Goal: Task Accomplishment & Management: Complete application form

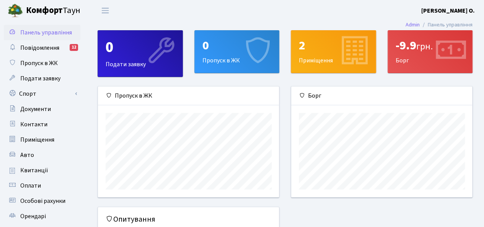
scroll to position [110, 181]
click at [37, 98] on link "Спорт" at bounding box center [42, 93] width 76 height 15
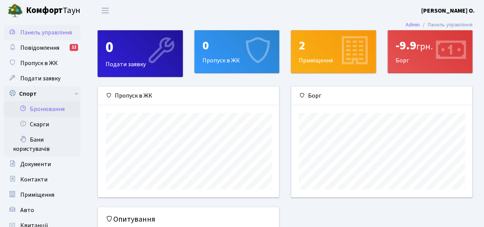
click at [44, 109] on link "Бронювання" at bounding box center [42, 108] width 76 height 15
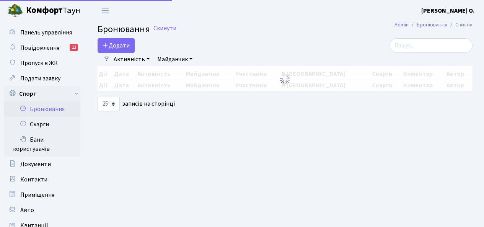
select select "25"
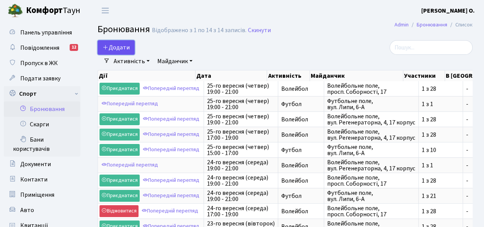
click at [114, 47] on button "Додати" at bounding box center [116, 47] width 37 height 15
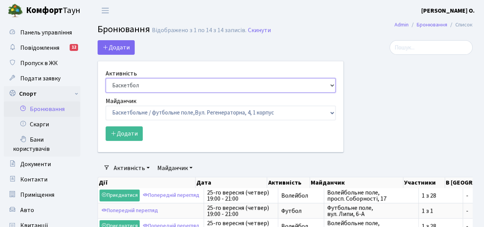
click at [128, 81] on select "Баскетбол Волейбол Йога Катання на роликах Настільний теніс Теніс Футбол Фітнес" at bounding box center [221, 85] width 230 height 15
select select "4"
click at [106, 78] on select "Баскетбол Волейбол Йога Катання на роликах Настільний теніс Теніс Футбол Фітнес" at bounding box center [221, 85] width 230 height 15
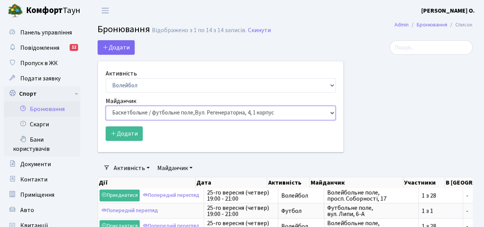
click at [146, 112] on select "Баскетбольне / футбольне поле, Вул. Регенераторна, 4, 1 корпус Баскетбольне пол…" at bounding box center [221, 113] width 230 height 15
select select "8"
click at [106, 106] on select "Баскетбольне / футбольне поле, Вул. Регенераторна, 4, 1 корпус Баскетбольне пол…" at bounding box center [221, 113] width 230 height 15
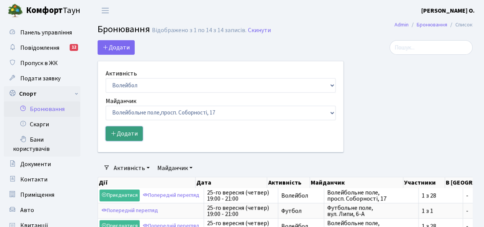
click at [127, 132] on button "Додати" at bounding box center [124, 133] width 37 height 15
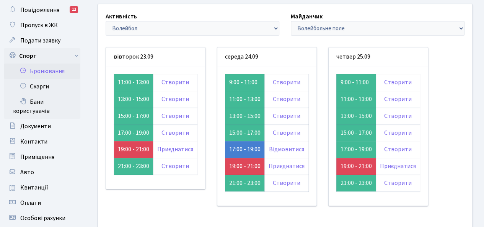
scroll to position [39, 0]
